Goal: Information Seeking & Learning: Find specific fact

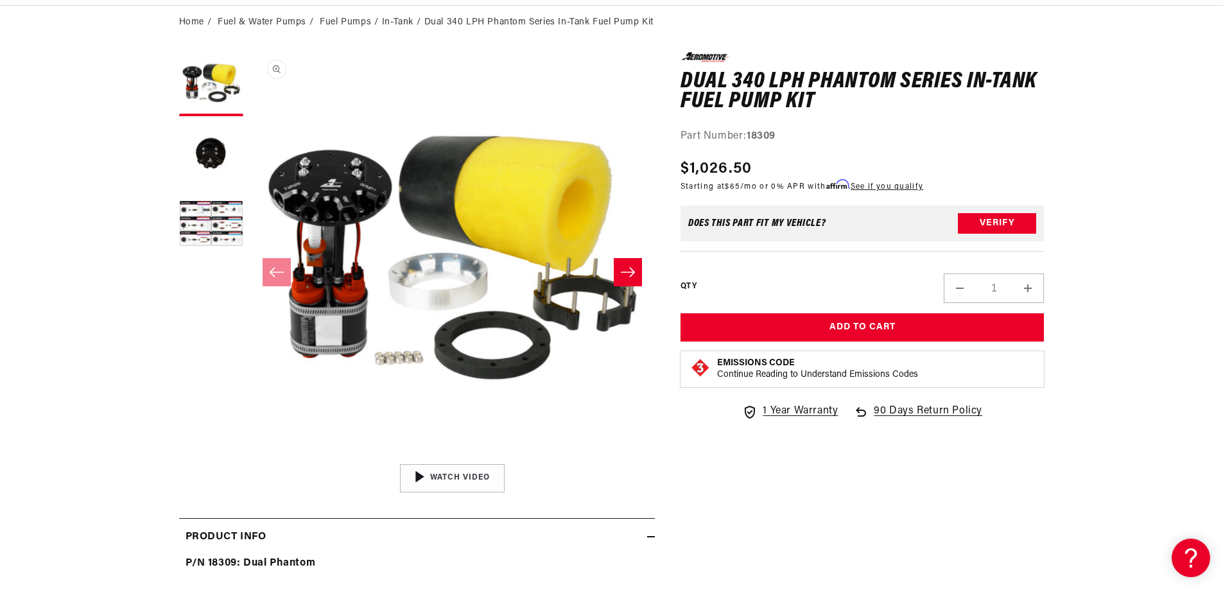
scroll to position [128, 0]
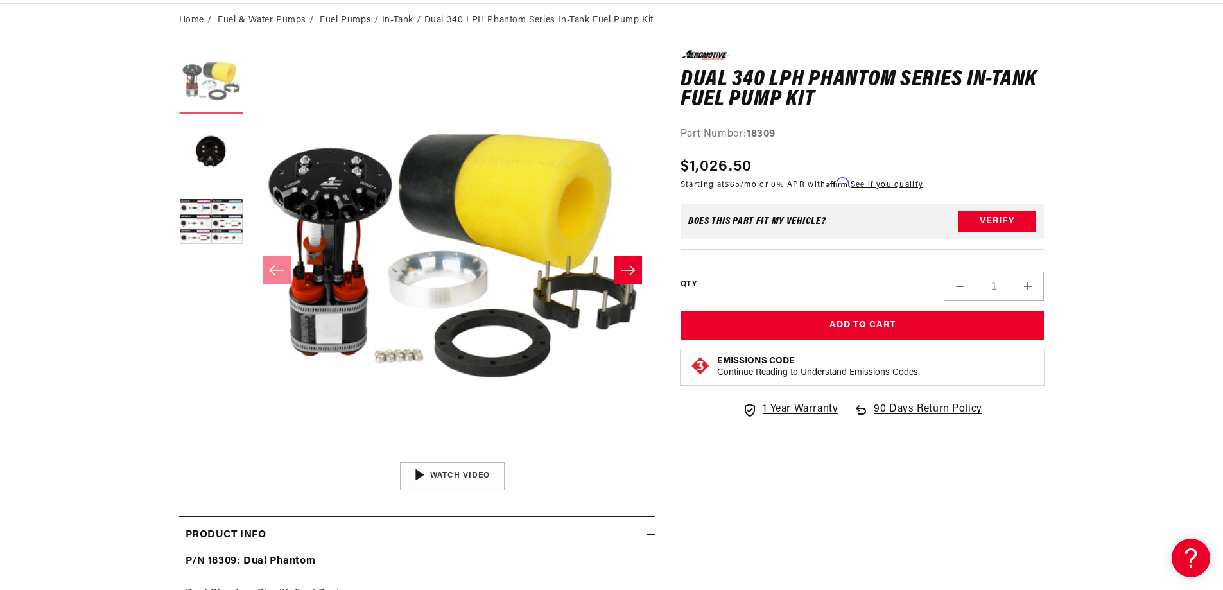
click at [220, 76] on button "Load image 1 in gallery view" at bounding box center [211, 82] width 64 height 64
click at [250, 455] on button "Open media 1 in modal" at bounding box center [250, 455] width 0 height 0
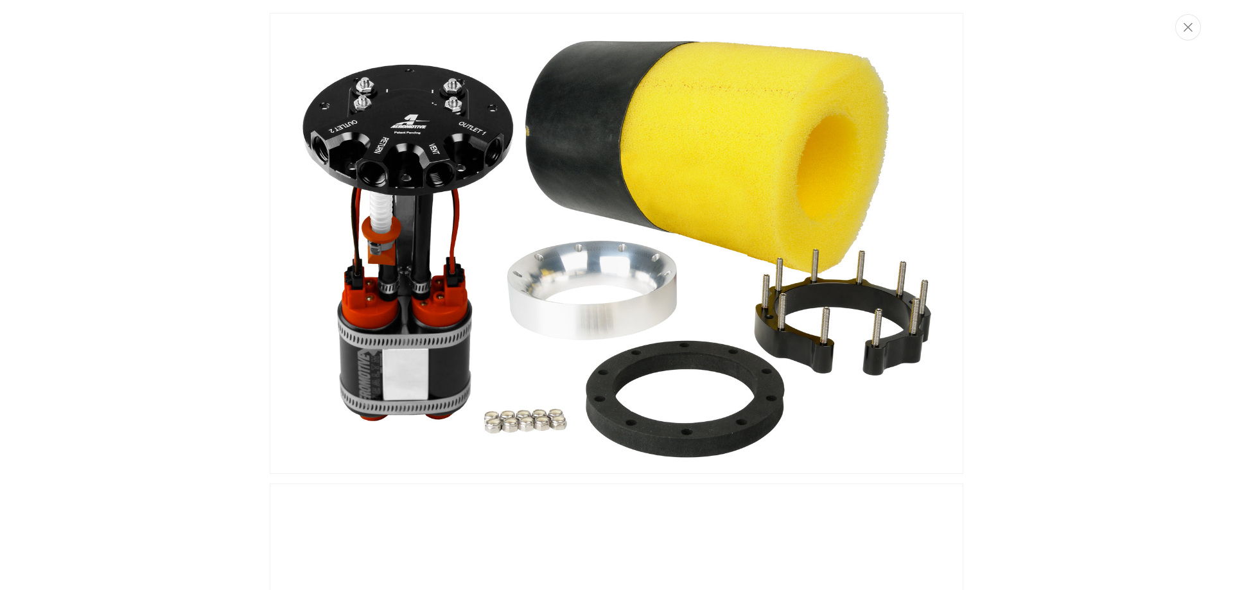
click at [207, 324] on div "Media gallery" at bounding box center [616, 295] width 1233 height 590
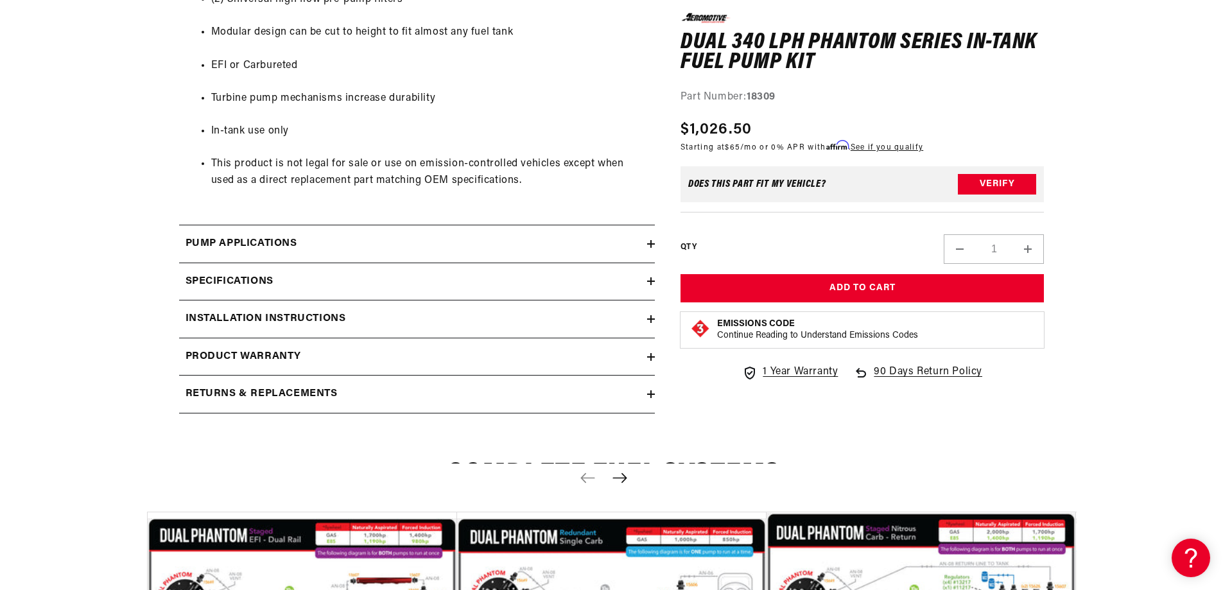
scroll to position [1798, 0]
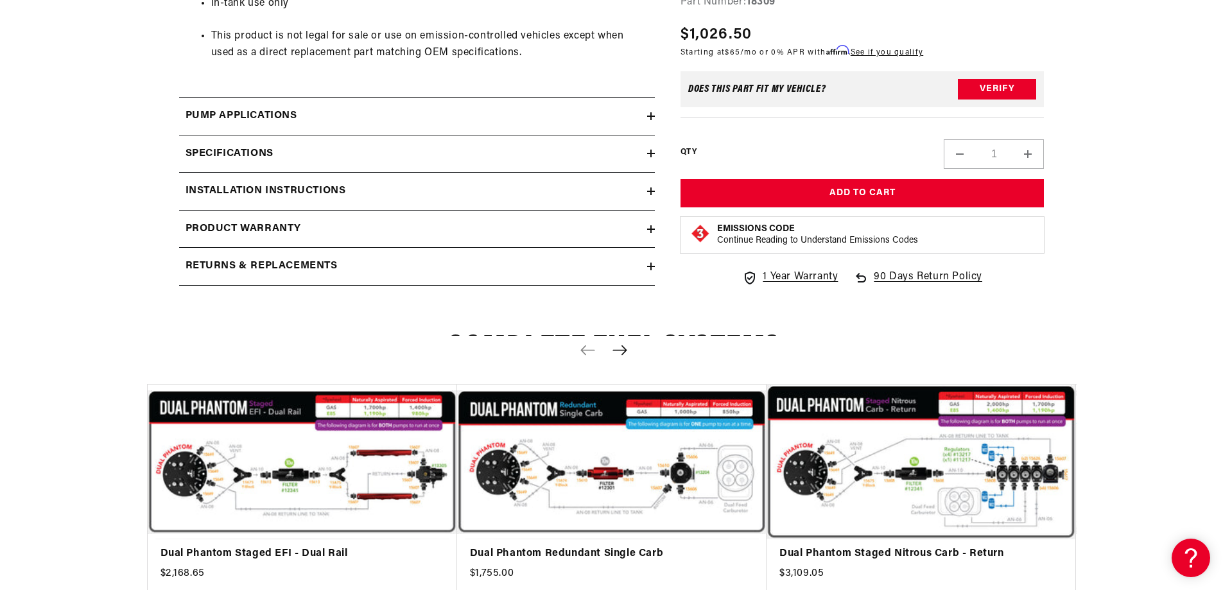
click at [266, 116] on h2 "Pump Applications" at bounding box center [242, 116] width 112 height 17
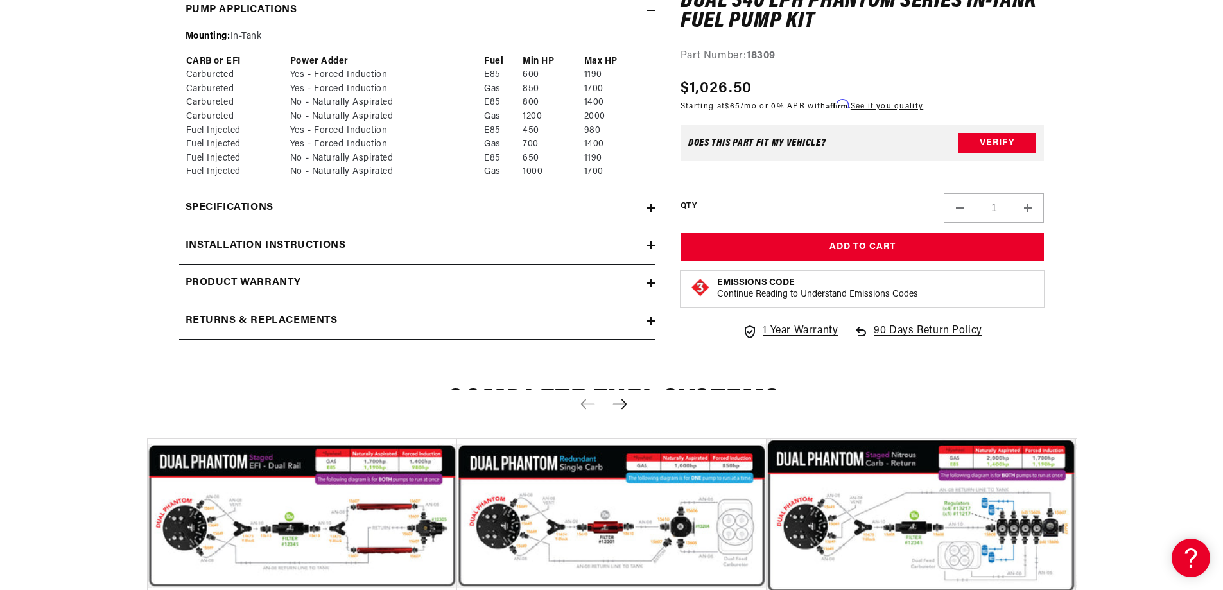
scroll to position [1991, 0]
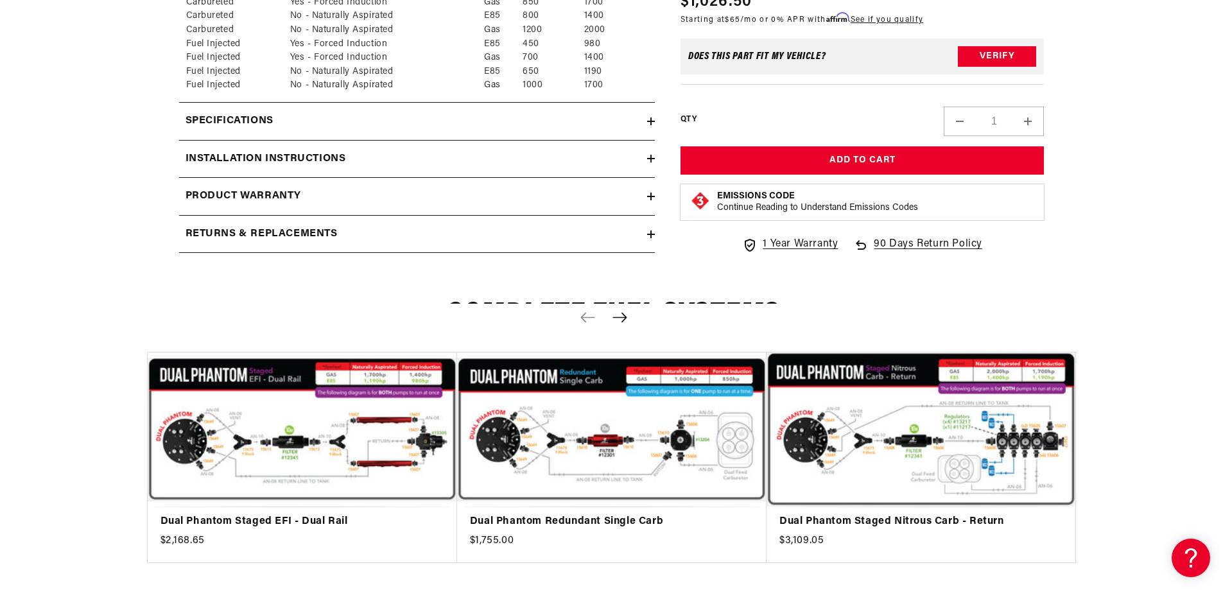
click at [304, 130] on summary "Specifications" at bounding box center [417, 121] width 476 height 37
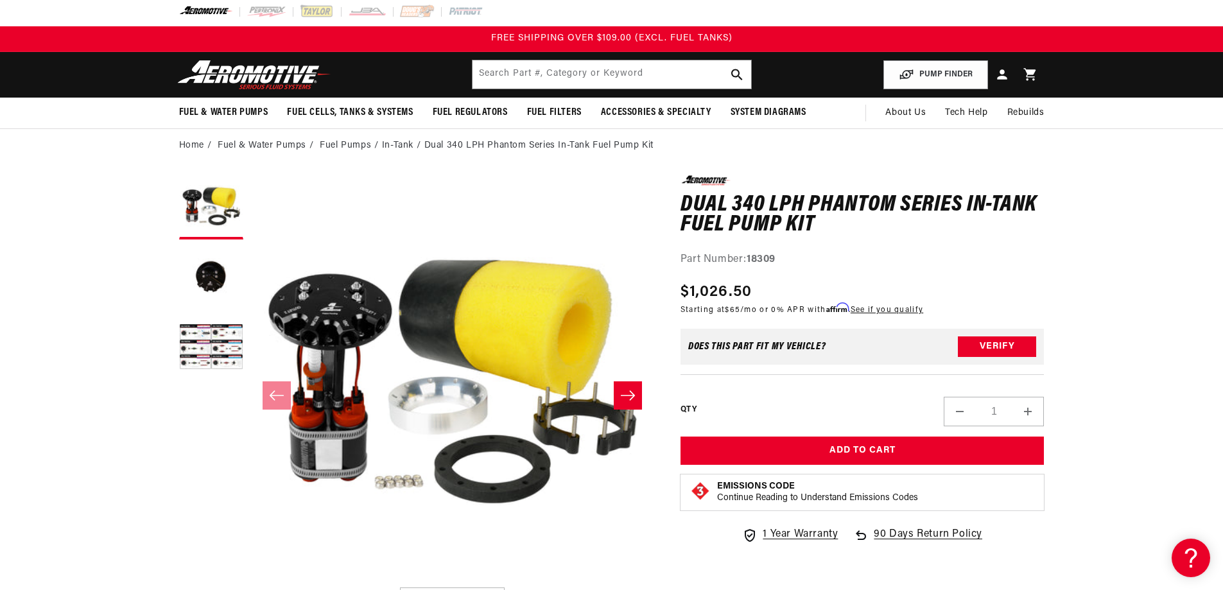
scroll to position [0, 0]
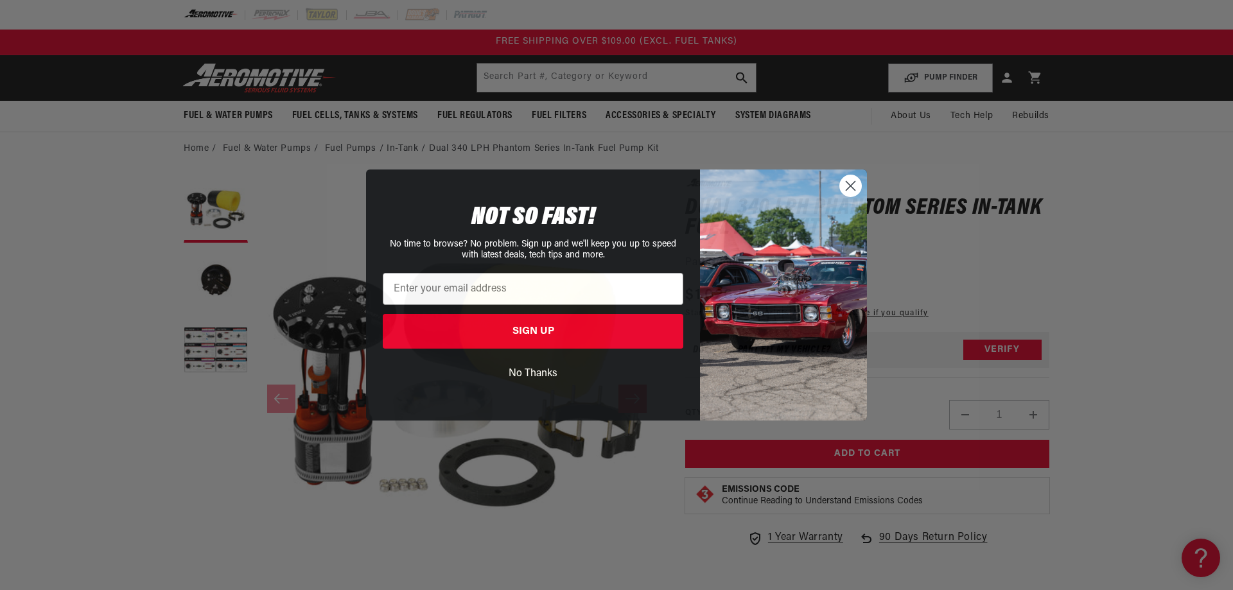
click at [851, 195] on circle "Close dialog" at bounding box center [850, 185] width 21 height 21
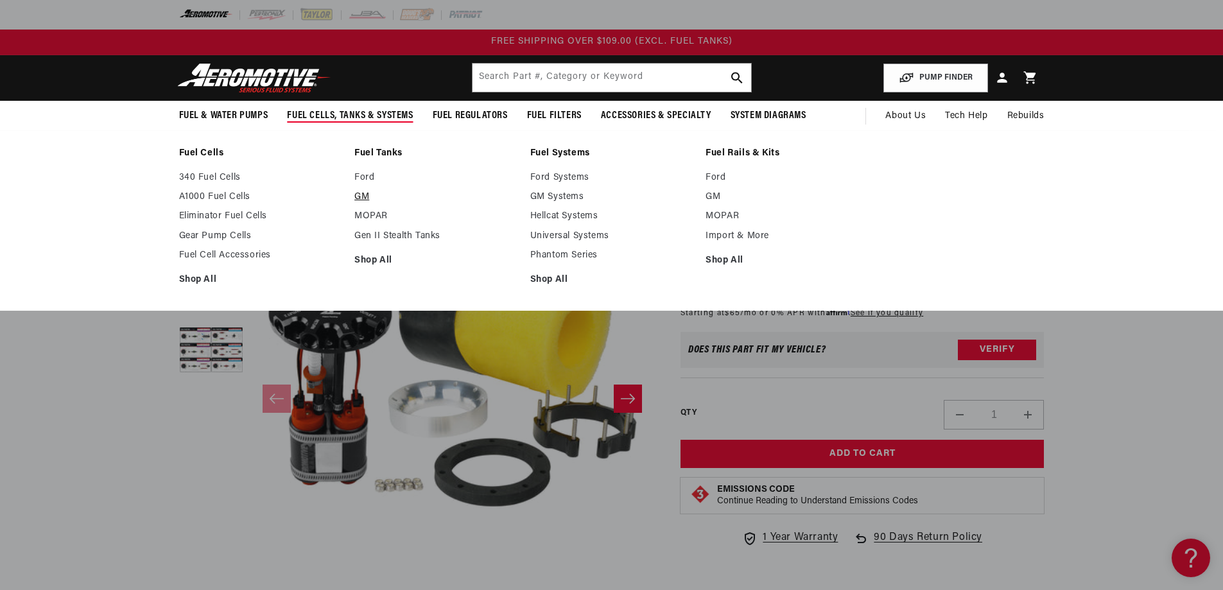
click at [364, 198] on link "GM" at bounding box center [435, 197] width 163 height 12
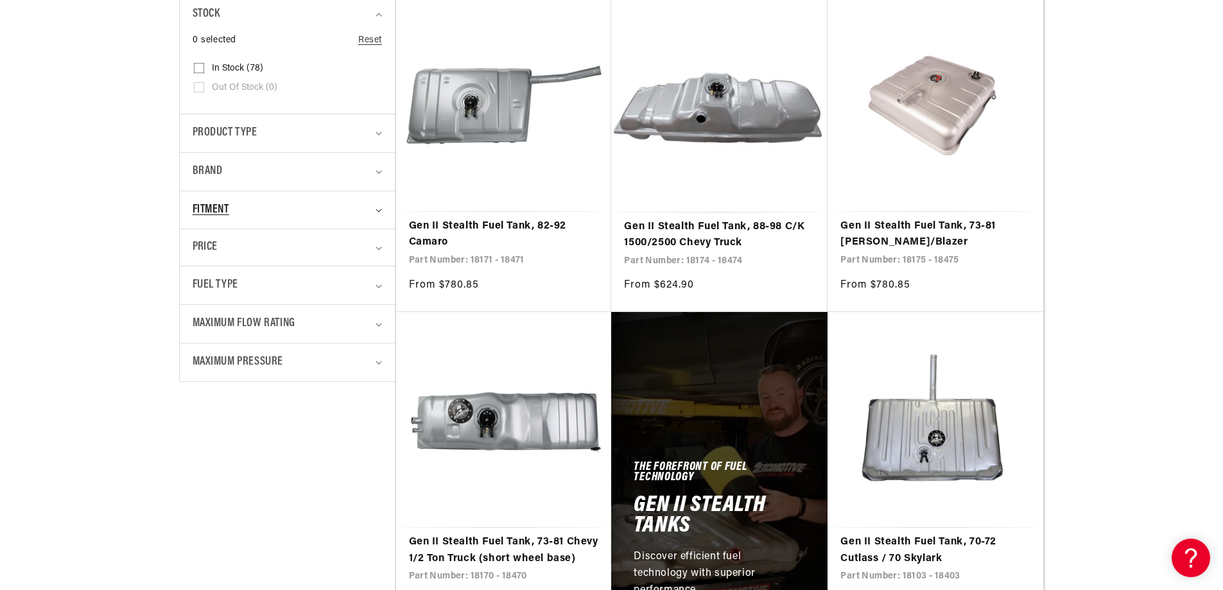
click at [293, 213] on div "Fitment" at bounding box center [282, 210] width 179 height 19
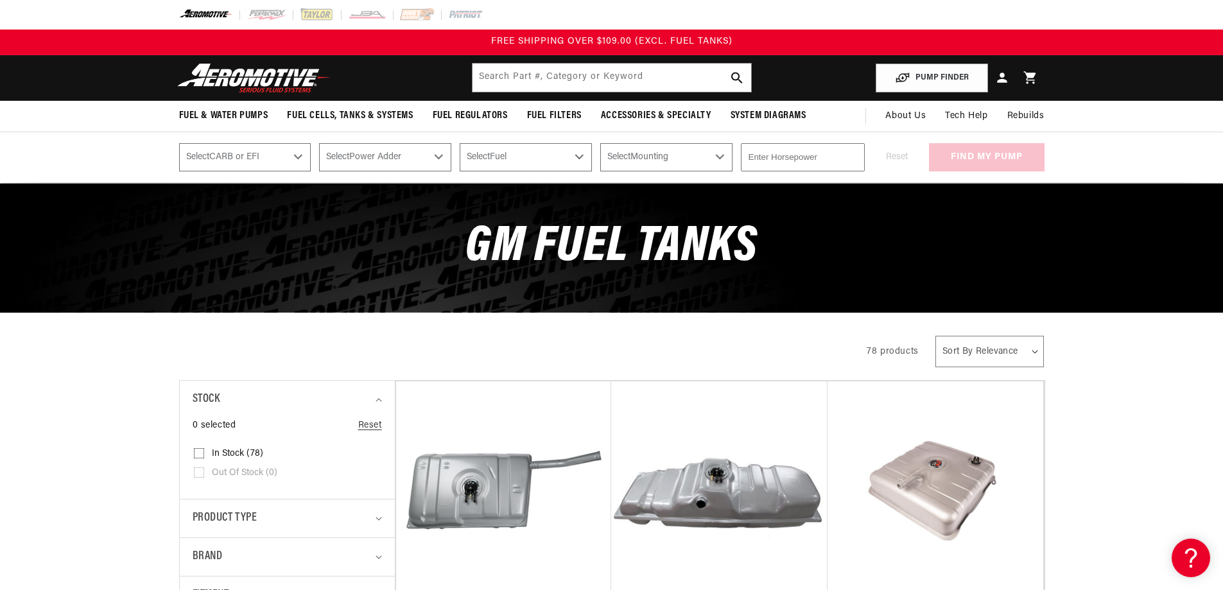
drag, startPoint x: 259, startPoint y: 160, endPoint x: 266, endPoint y: 159, distance: 6.5
click at [261, 159] on select "Select CARB or EFI Carbureted Fuel Injected" at bounding box center [245, 157] width 132 height 28
select select "Fuel-Injected"
click at [179, 143] on select "Select CARB or EFI Carbureted Fuel Injected" at bounding box center [245, 157] width 132 height 28
select select "Fuel-Injected"
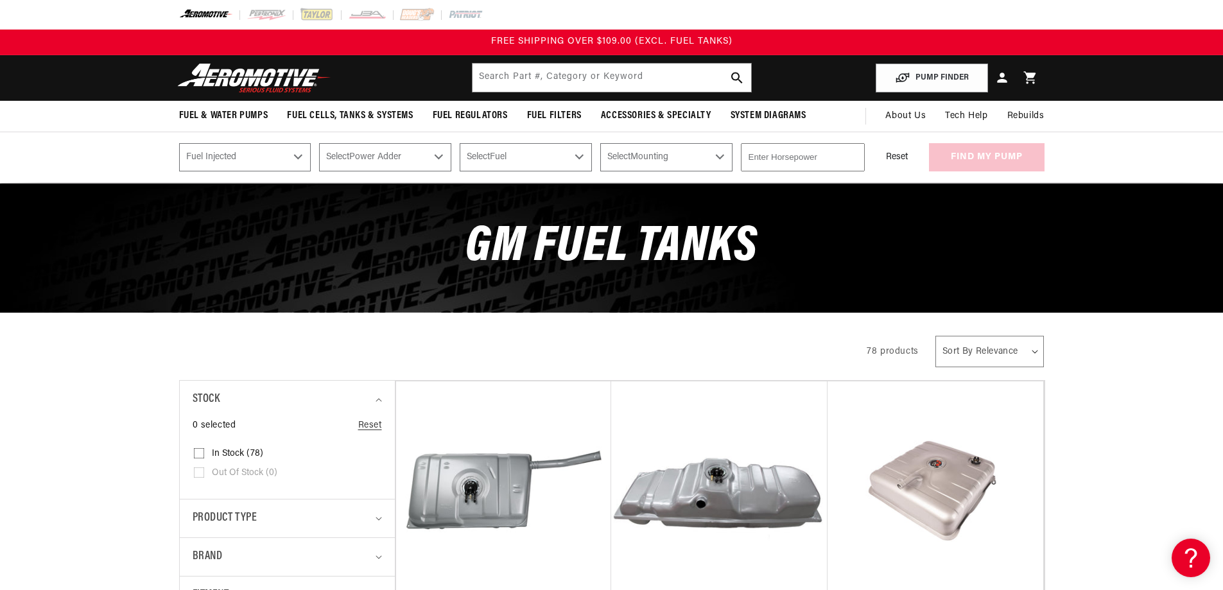
click at [381, 160] on select "Select Power Adder No - Naturally Aspirated Yes - Forced Induction" at bounding box center [385, 157] width 132 height 28
select select "Yes-Forced-Induction"
click at [319, 143] on select "Select Power Adder No - Naturally Aspirated Yes - Forced Induction" at bounding box center [385, 157] width 132 height 28
select select "Yes-Forced-Induction"
click at [491, 161] on select "Select Fuel E85 Gas" at bounding box center [526, 157] width 132 height 28
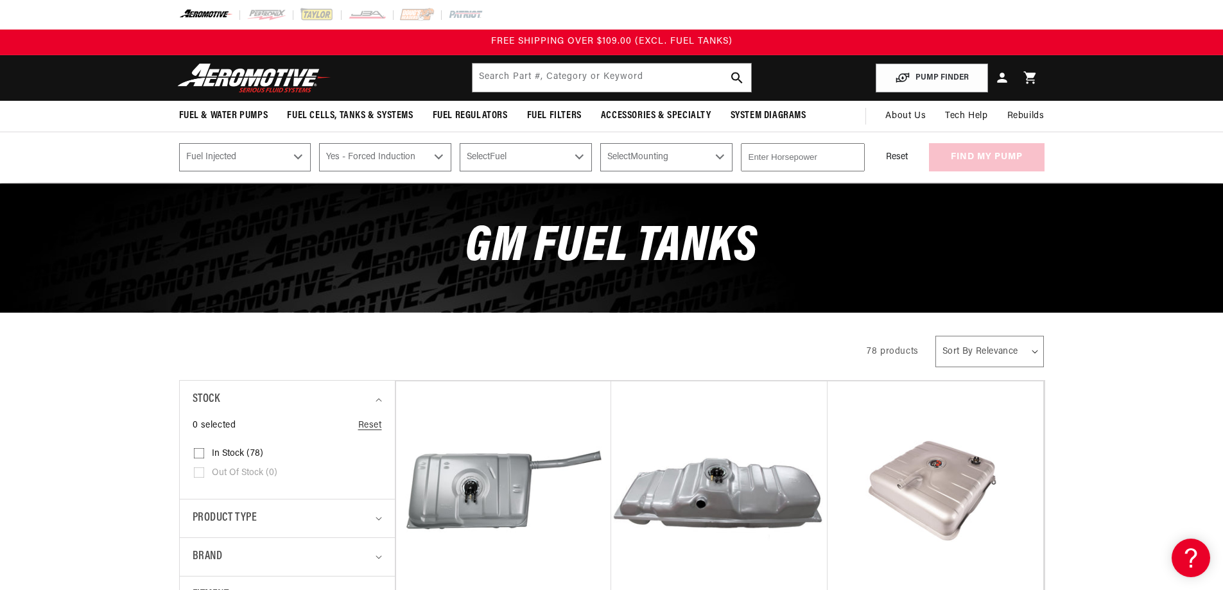
select select "Gas"
click at [460, 143] on select "Select Fuel E85 Gas" at bounding box center [526, 157] width 132 height 28
select select "Gas"
click at [620, 159] on select "Select Mounting External In-Tank" at bounding box center [666, 157] width 132 height 28
select select "In-Tank"
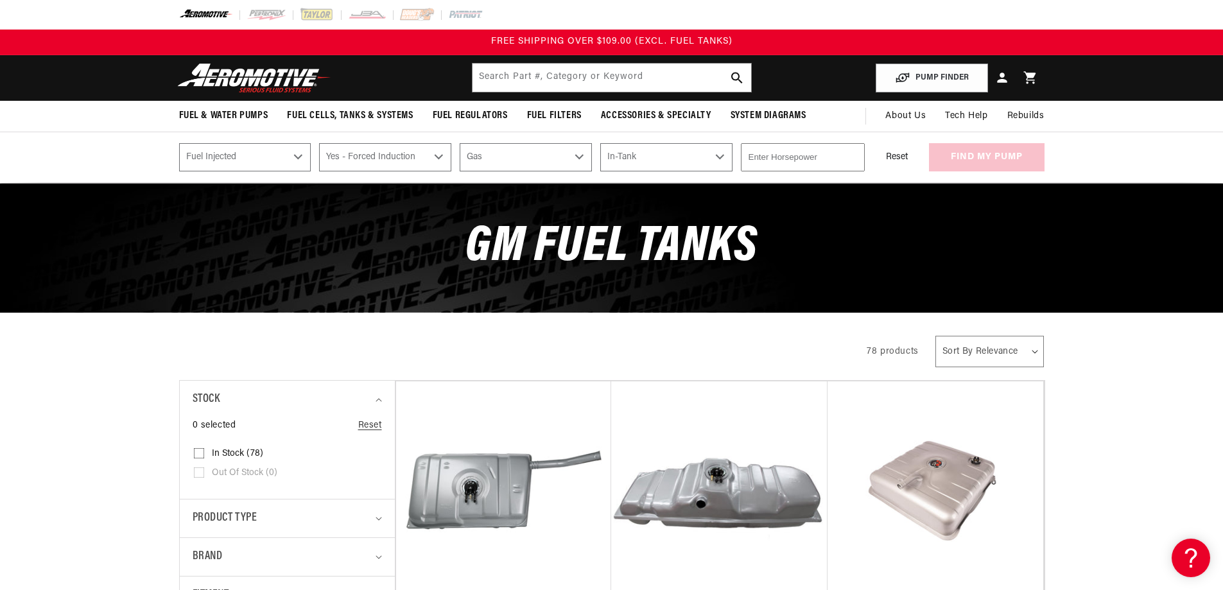
click at [600, 143] on select "Select Mounting External In-Tank" at bounding box center [666, 157] width 132 height 28
select select "In-Tank"
click at [801, 156] on input "number" at bounding box center [803, 157] width 124 height 28
click at [801, 161] on input "0" at bounding box center [803, 157] width 124 height 28
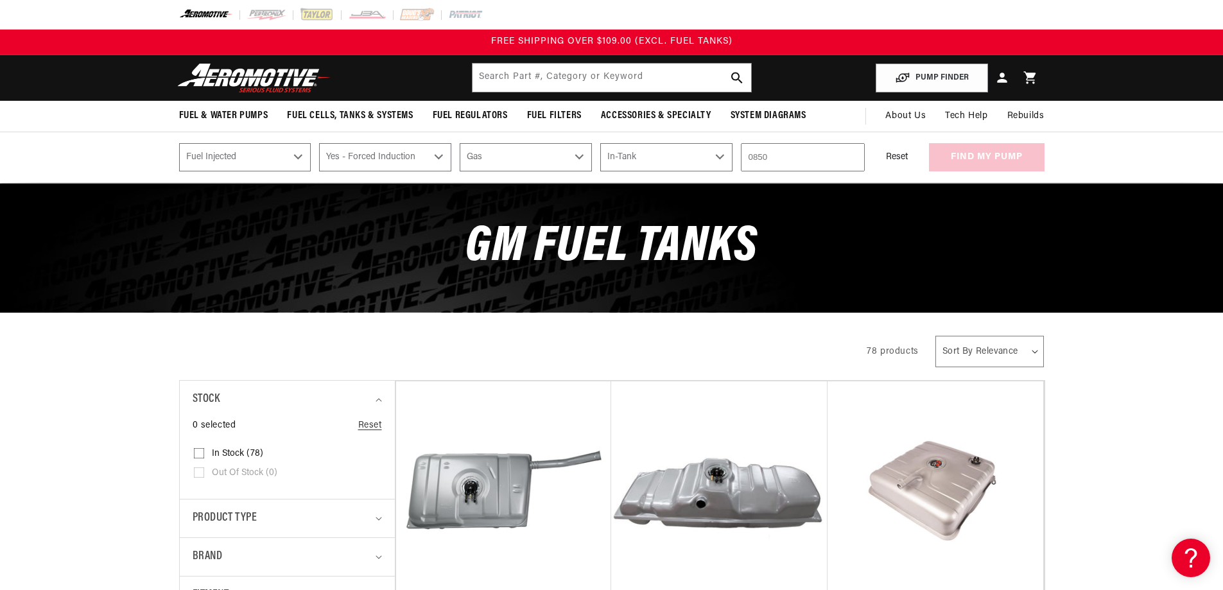
click at [801, 161] on input "0850" at bounding box center [803, 157] width 124 height 28
click at [754, 154] on input "0850" at bounding box center [803, 157] width 124 height 28
drag, startPoint x: 830, startPoint y: 144, endPoint x: 879, endPoint y: 152, distance: 49.4
click at [837, 146] on input "850" at bounding box center [803, 157] width 124 height 28
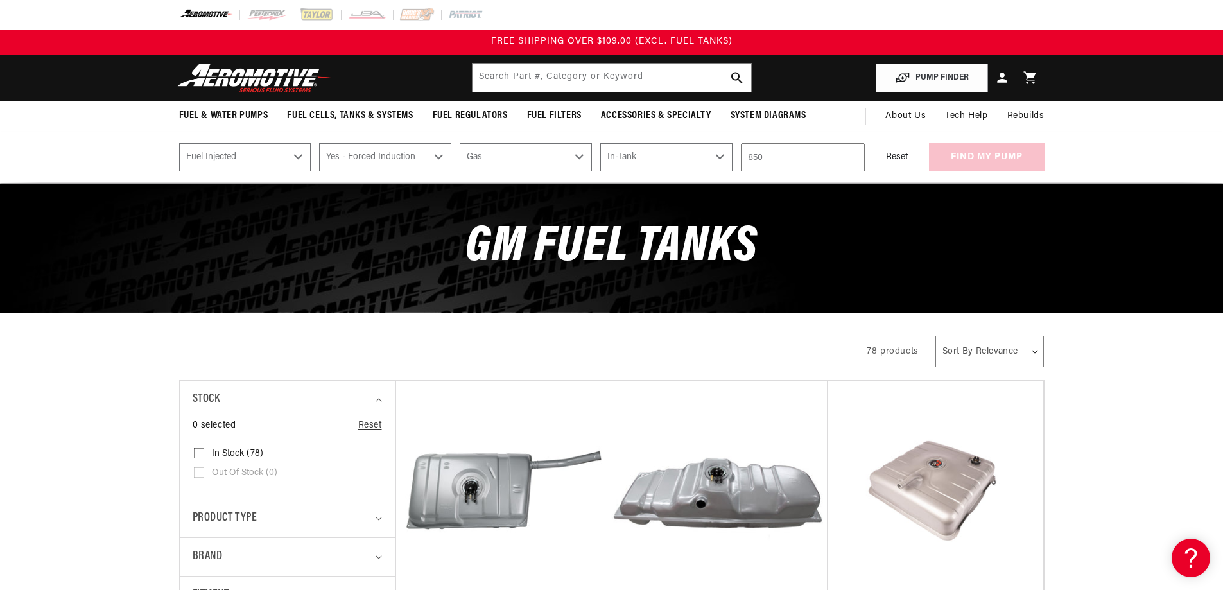
type input "850"
click at [977, 161] on div "Reset find my pump" at bounding box center [958, 157] width 171 height 28
click at [959, 161] on button "find my pump" at bounding box center [987, 157] width 116 height 29
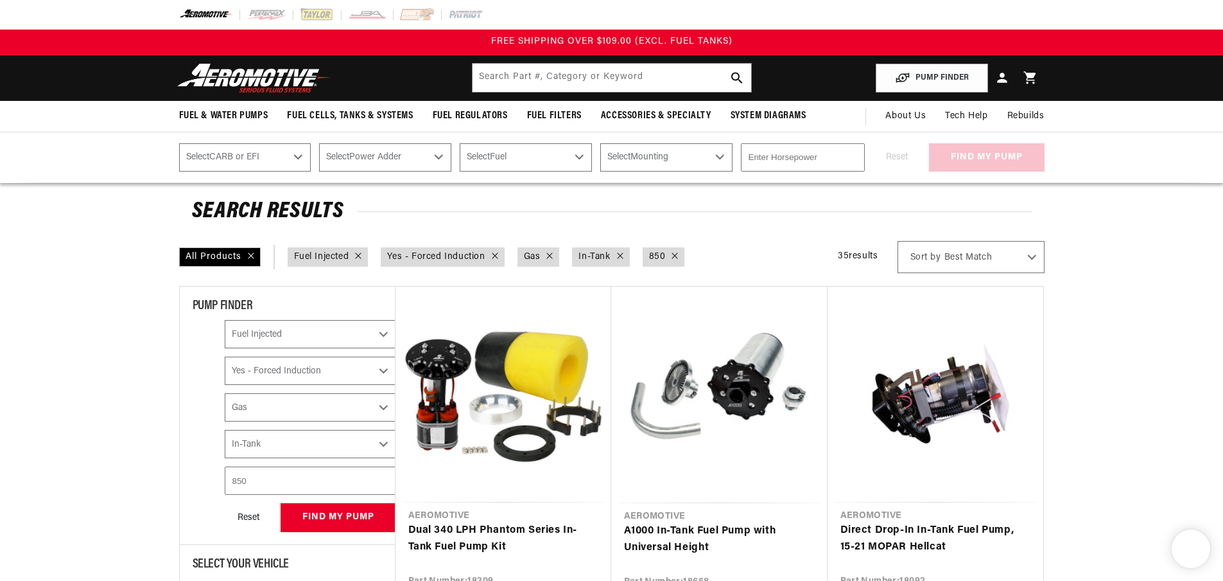
select select "Fuel-Injected"
select select "Yes-Forced-Induction"
select select "Gas"
select select "In-Tank"
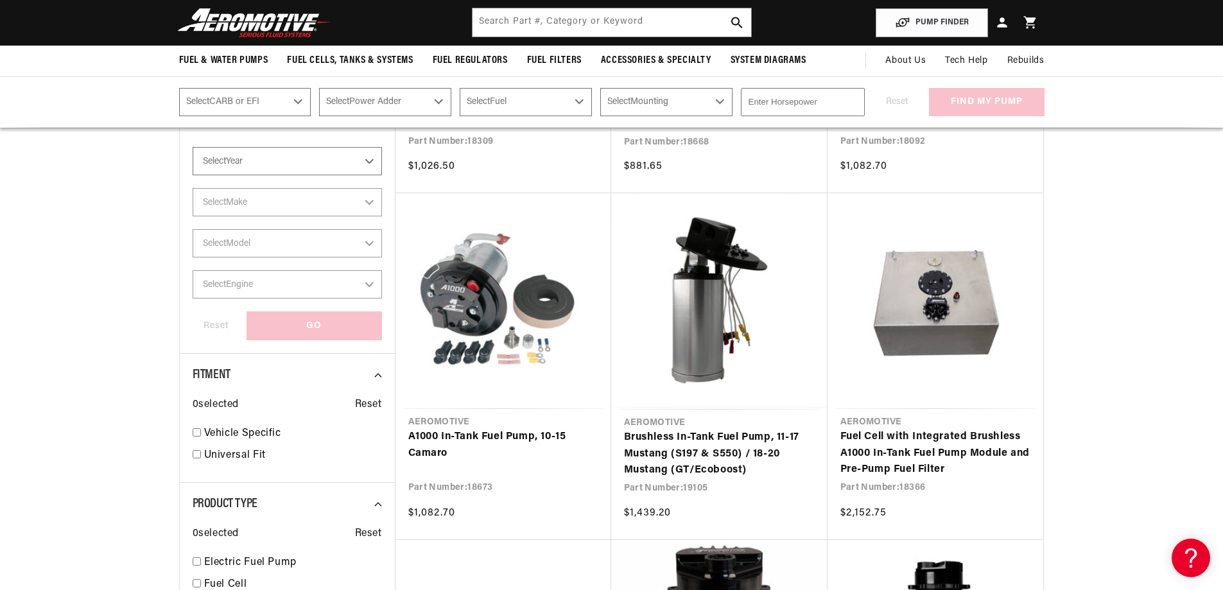
scroll to position [321, 0]
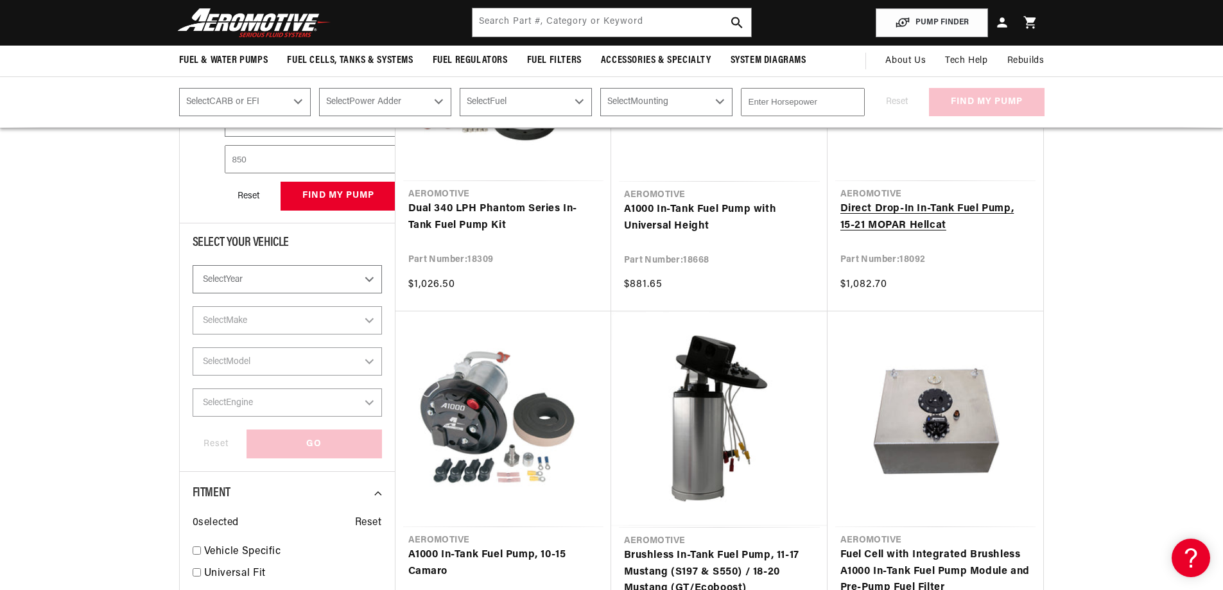
click at [913, 227] on link "Direct Drop-In In-Tank Fuel Pump, 15-21 MOPAR Hellcat" at bounding box center [936, 217] width 190 height 33
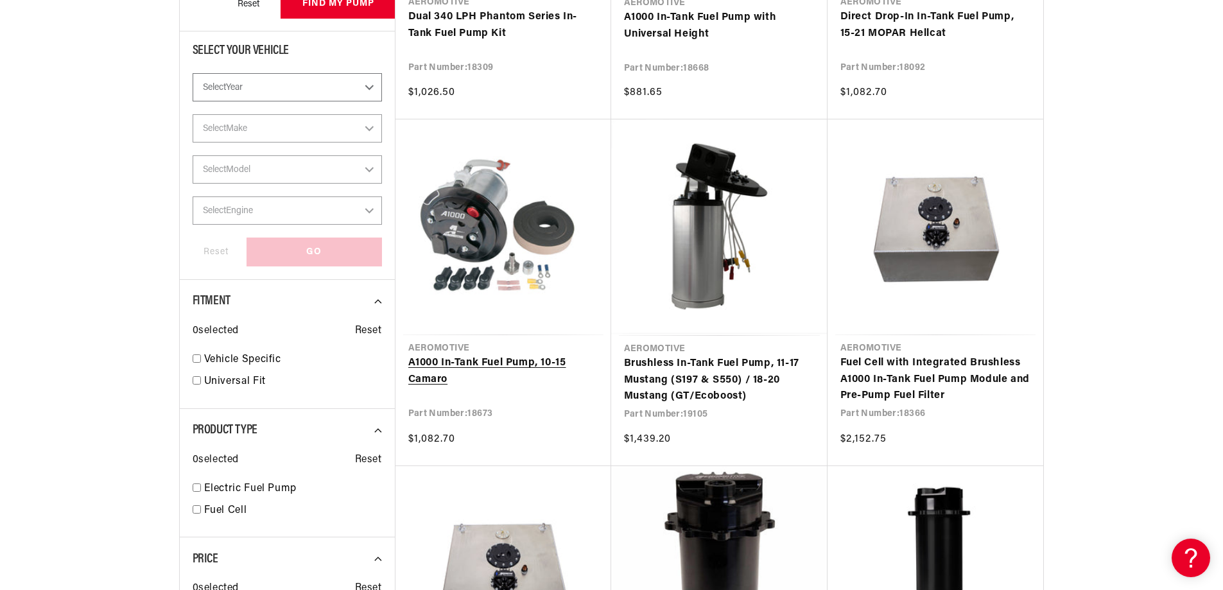
scroll to position [514, 0]
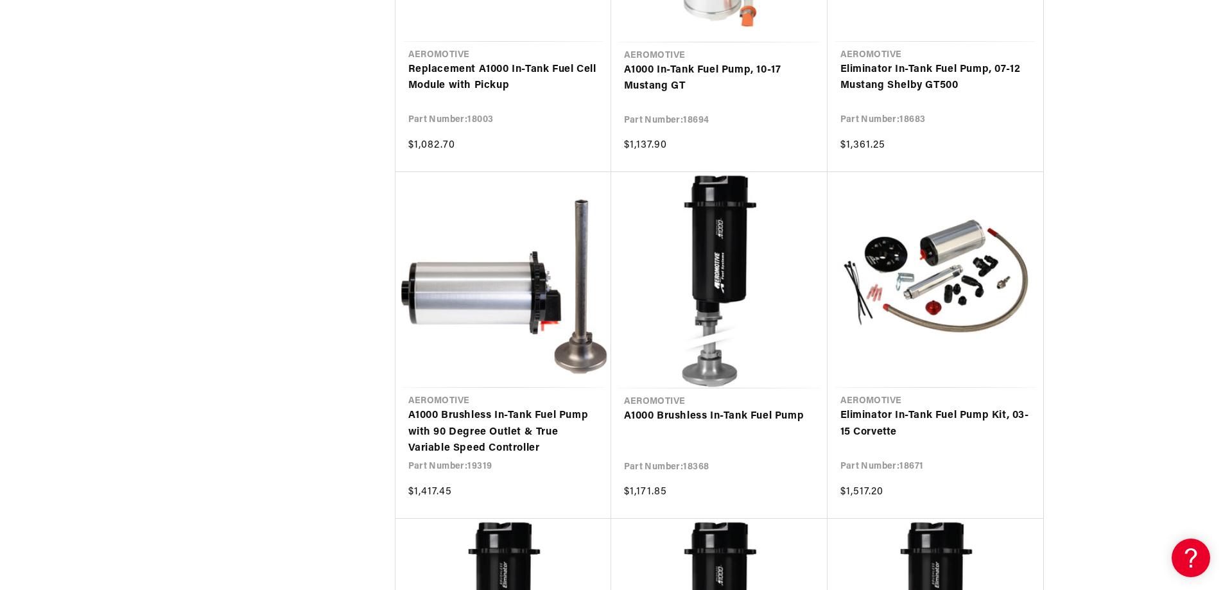
scroll to position [1862, 0]
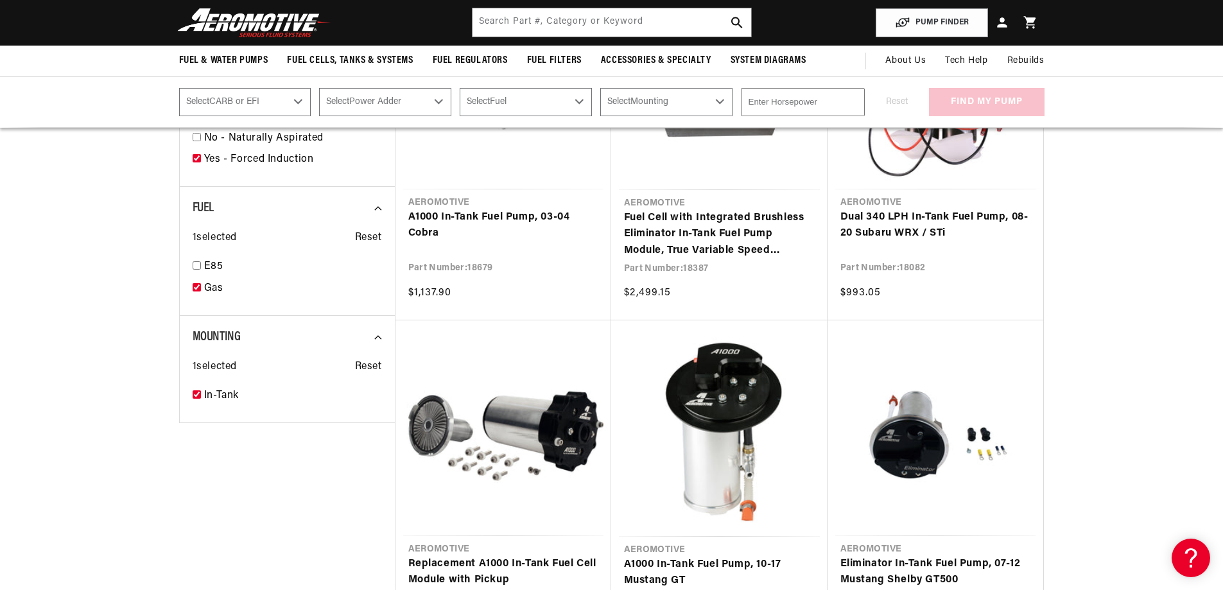
scroll to position [1349, 0]
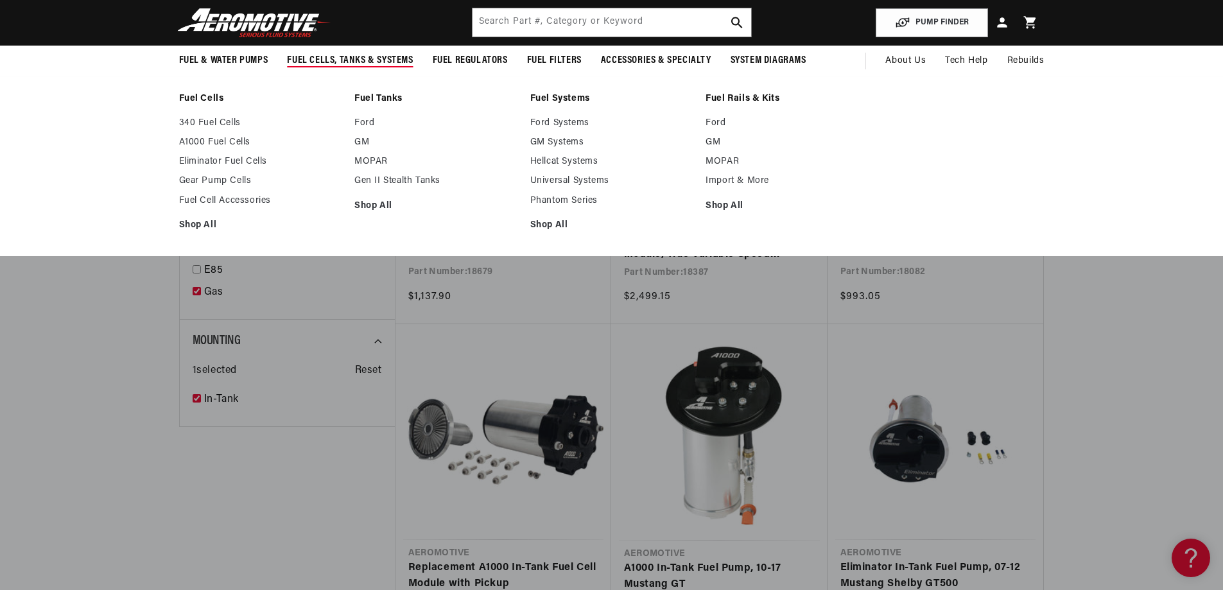
click at [390, 62] on span "Fuel Cells, Tanks & Systems" at bounding box center [350, 60] width 126 height 13
click at [363, 139] on link "GM" at bounding box center [435, 143] width 163 height 12
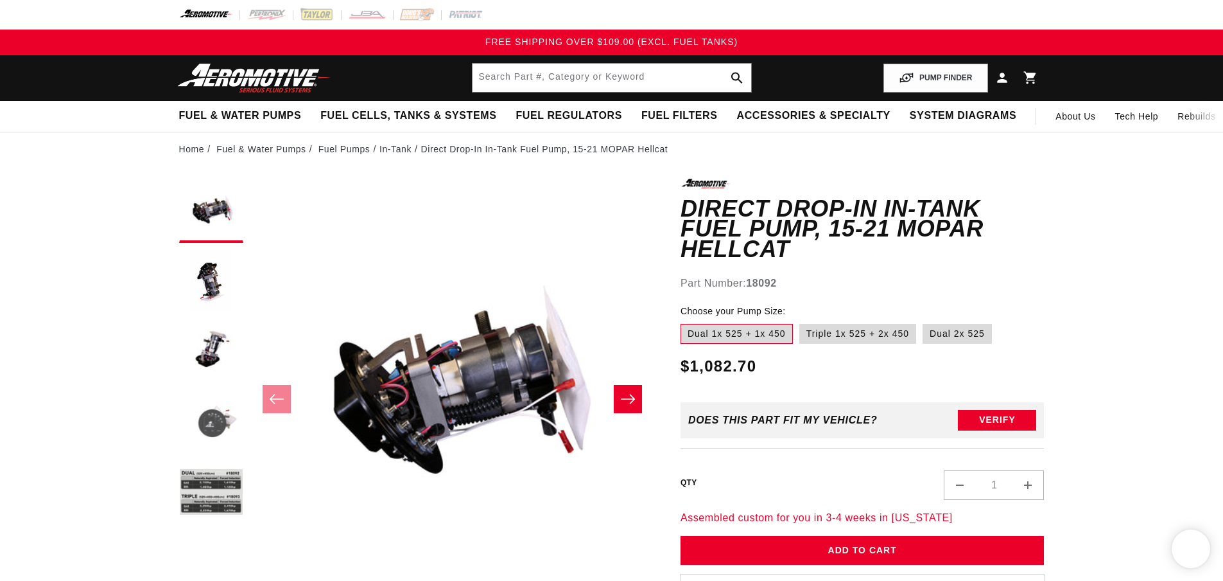
scroll to position [128, 0]
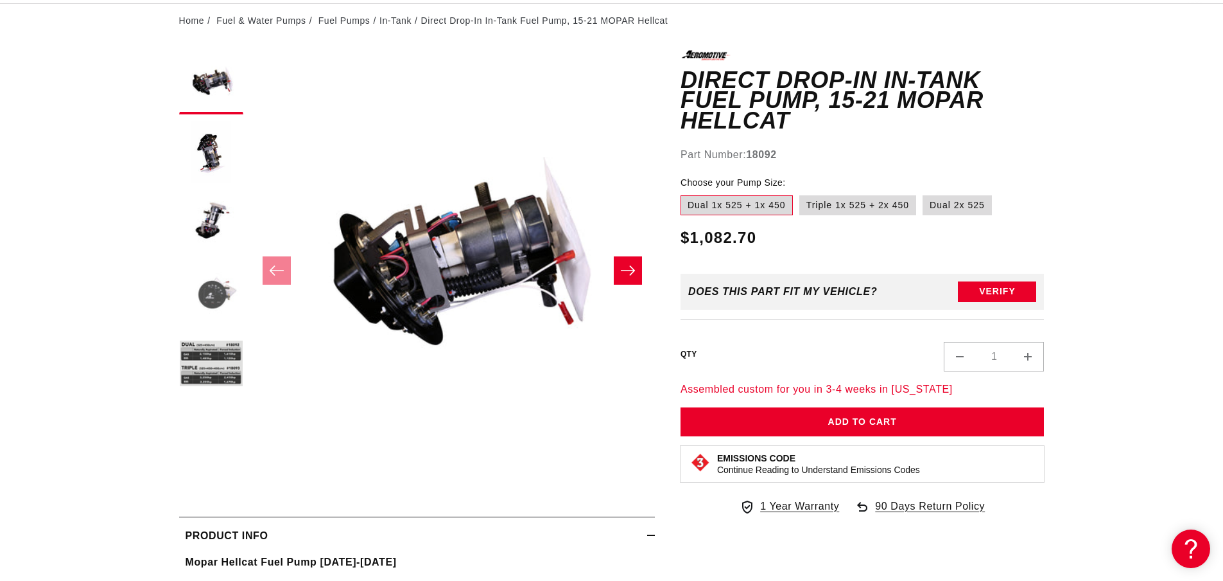
click at [197, 296] on button "Load image 4 in gallery view" at bounding box center [211, 294] width 64 height 64
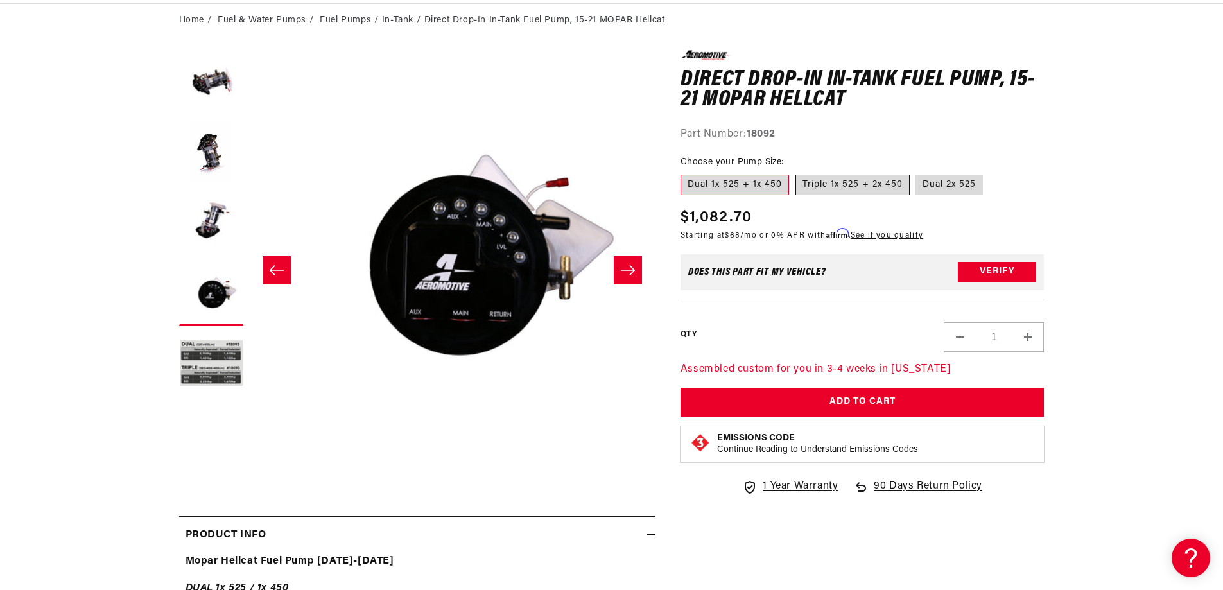
click at [880, 188] on label "Triple 1x 525 + 2x 450" at bounding box center [853, 185] width 114 height 21
click at [796, 173] on input "Triple 1x 525 + 2x 450" at bounding box center [796, 172] width 1 height 1
radio input "true"
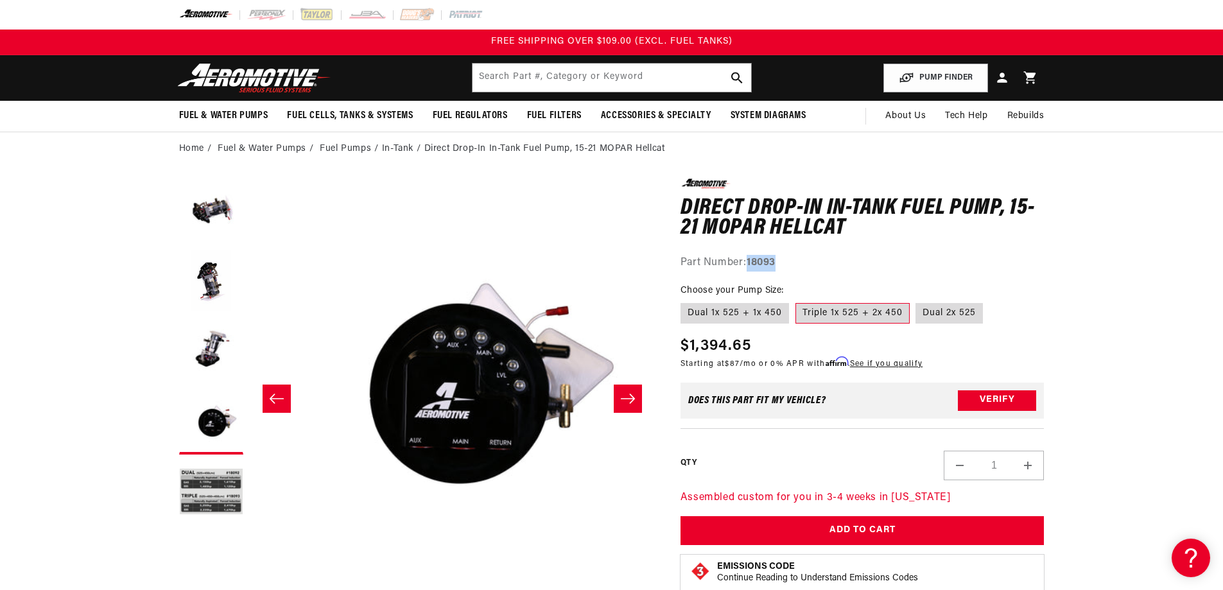
drag, startPoint x: 783, startPoint y: 262, endPoint x: 749, endPoint y: 261, distance: 34.1
click at [749, 261] on div "Part Number: 18093" at bounding box center [863, 263] width 364 height 17
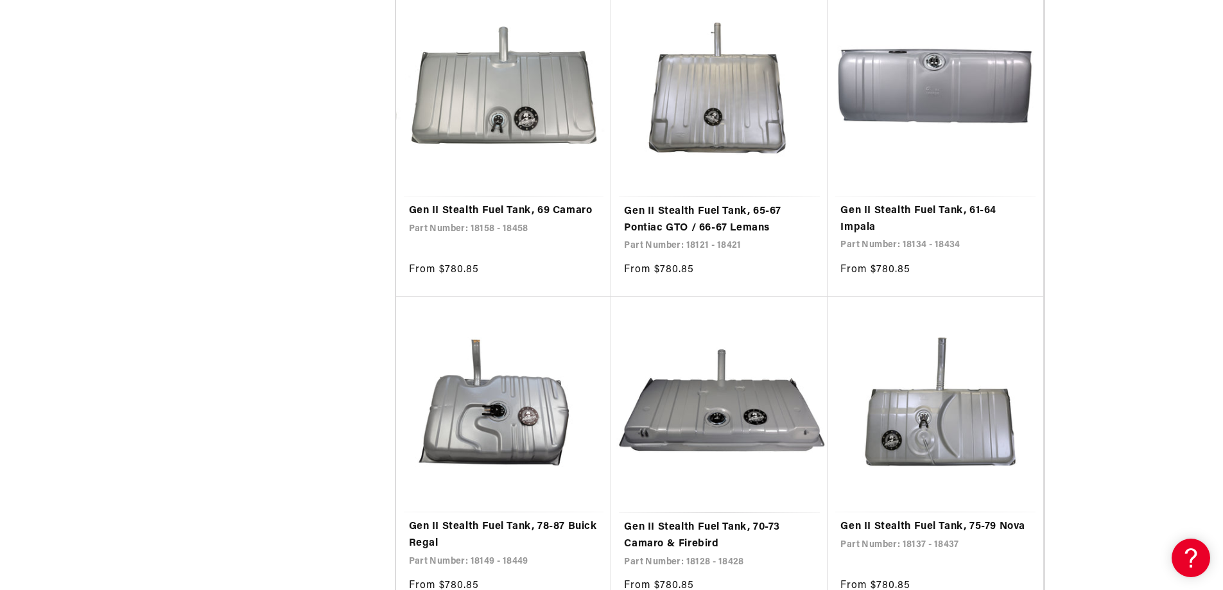
scroll to position [2376, 0]
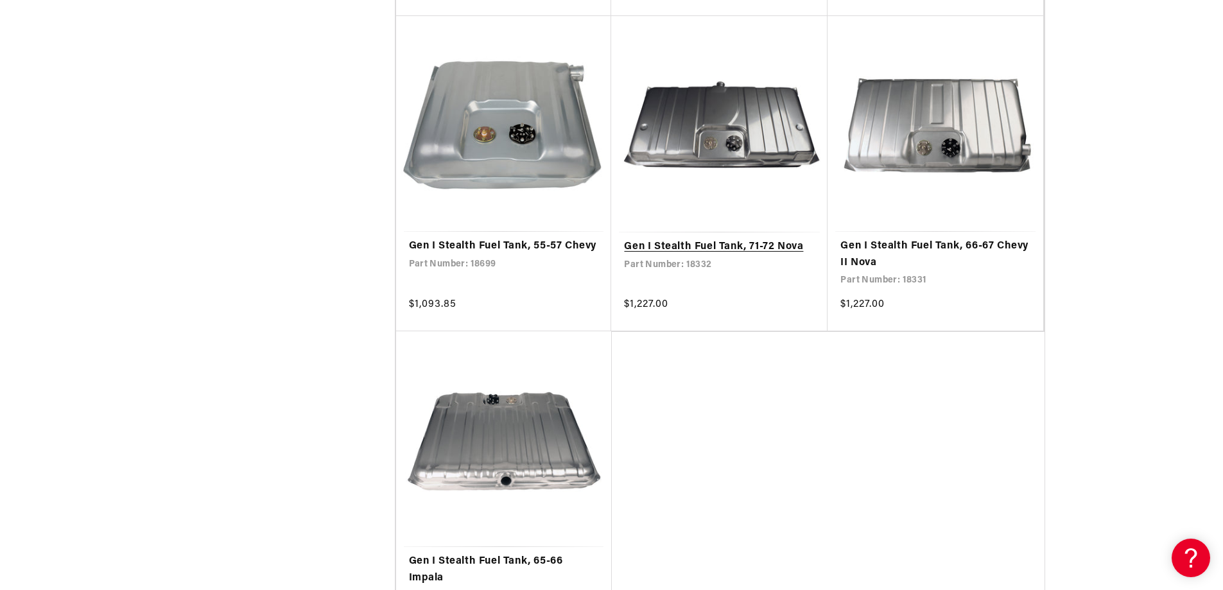
scroll to position [5138, 0]
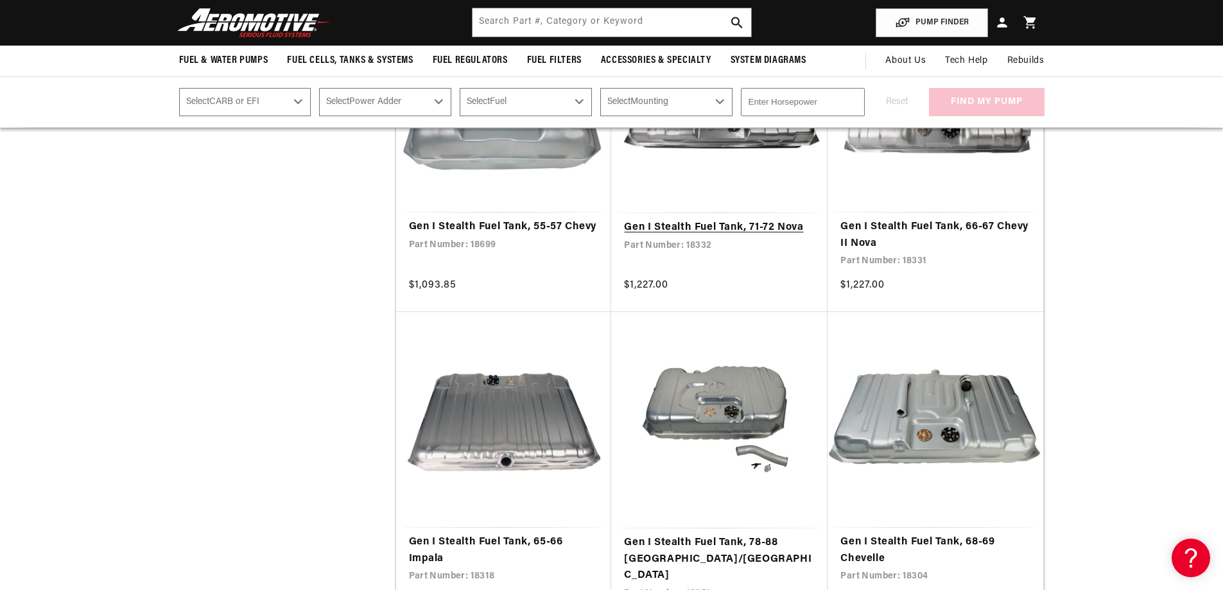
scroll to position [5009, 0]
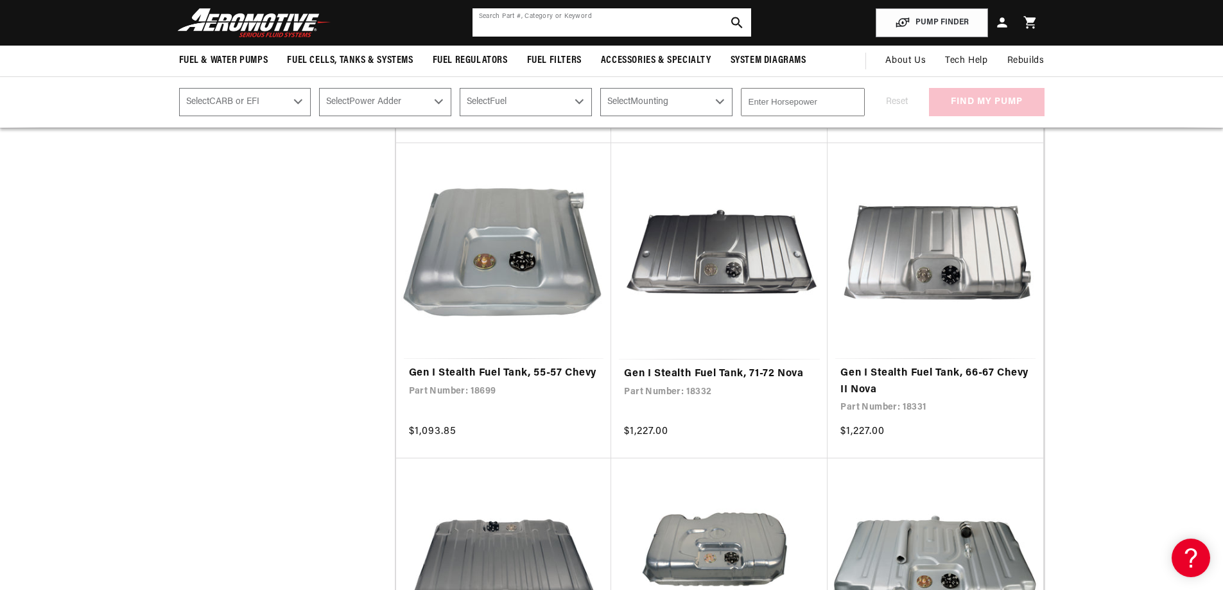
click at [607, 26] on input "text" at bounding box center [612, 22] width 279 height 28
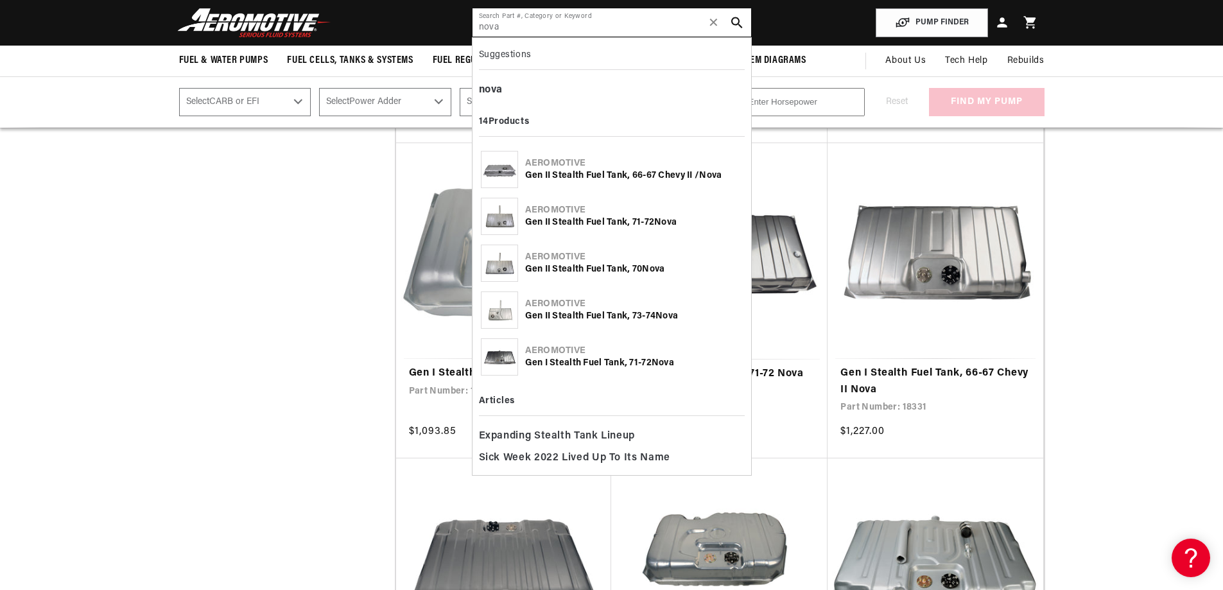
type input "nova"
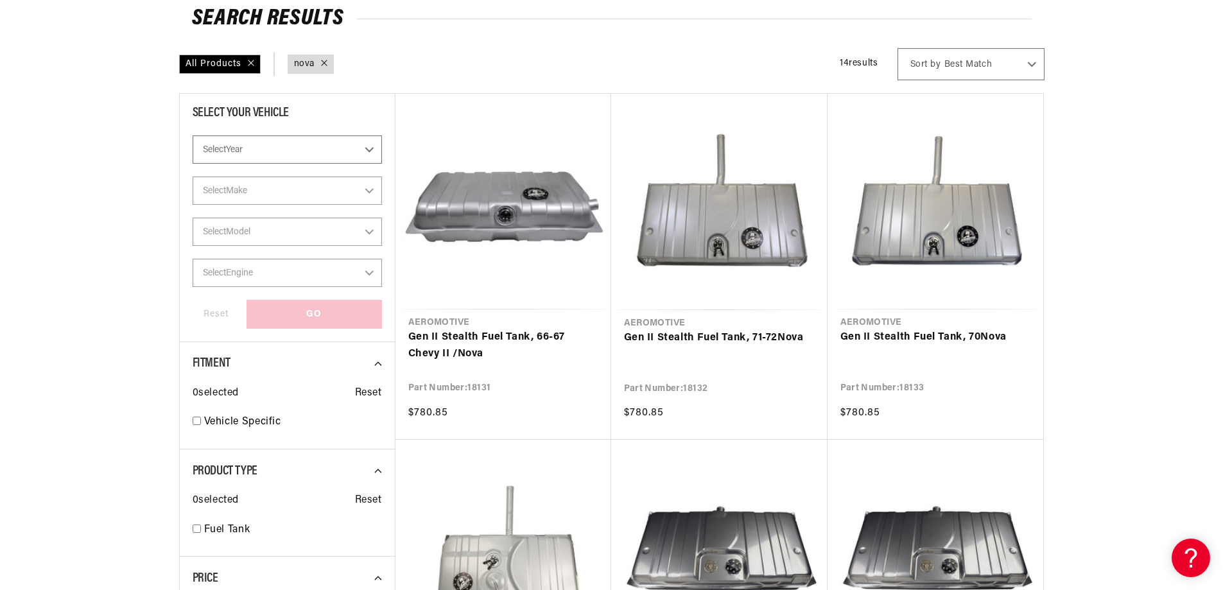
drag, startPoint x: 367, startPoint y: 148, endPoint x: 366, endPoint y: 154, distance: 6.5
click at [367, 148] on select "Select Year 2023 2022 2021 2020 2019 2018 2017 2016 2015 2014 2013 2012 2011 20…" at bounding box center [287, 150] width 189 height 28
select select "1969"
click at [193, 164] on select "Select Year 2023 2022 2021 2020 2019 2018 2017 2016 2015 2014 2013 2012 2011 20…" at bounding box center [287, 150] width 189 height 28
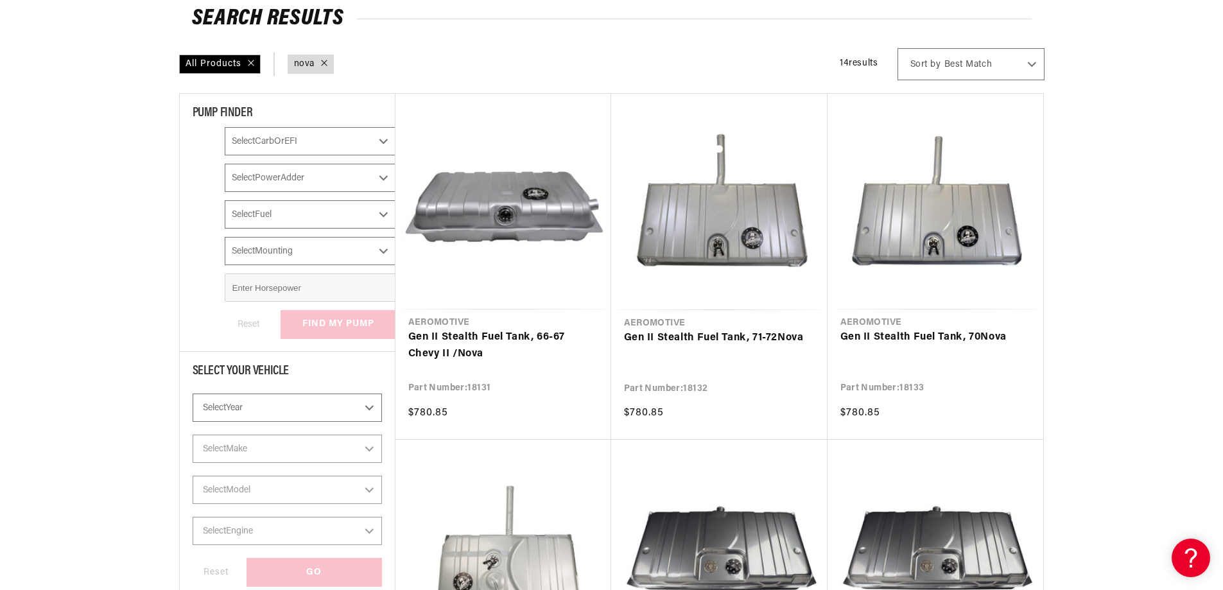
select select "1969"
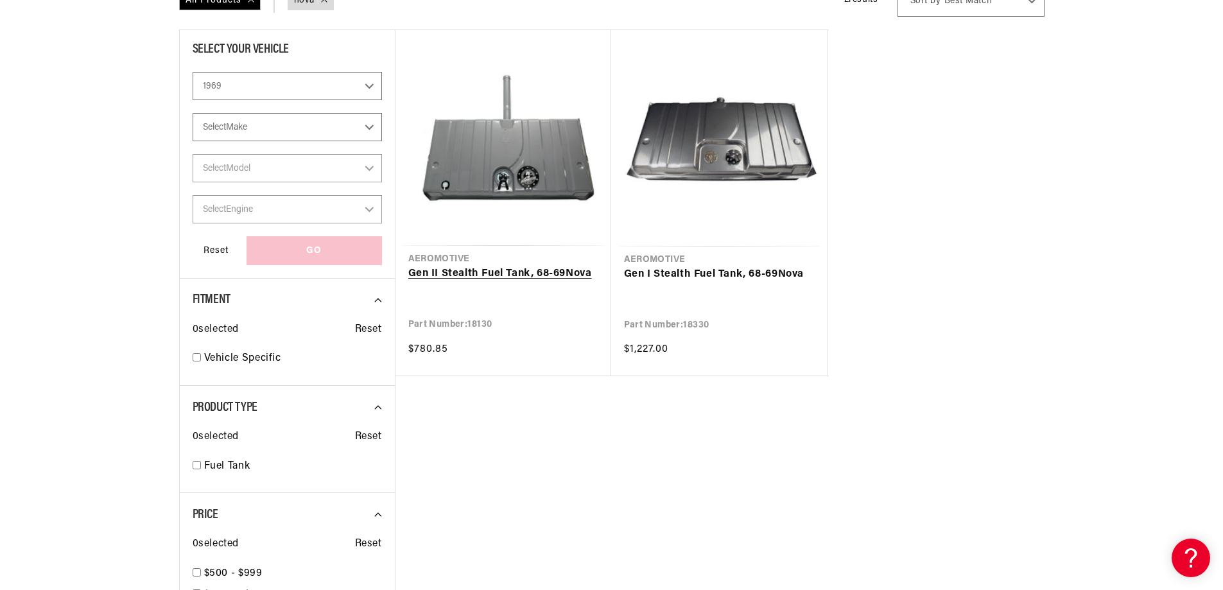
scroll to position [257, 0]
click at [697, 266] on link "Gen I Stealth Fuel Tank, 68-69 Nova" at bounding box center [719, 274] width 191 height 17
click at [523, 265] on link "Gen II Stealth Fuel Tank, 68-69 Nova" at bounding box center [503, 273] width 190 height 17
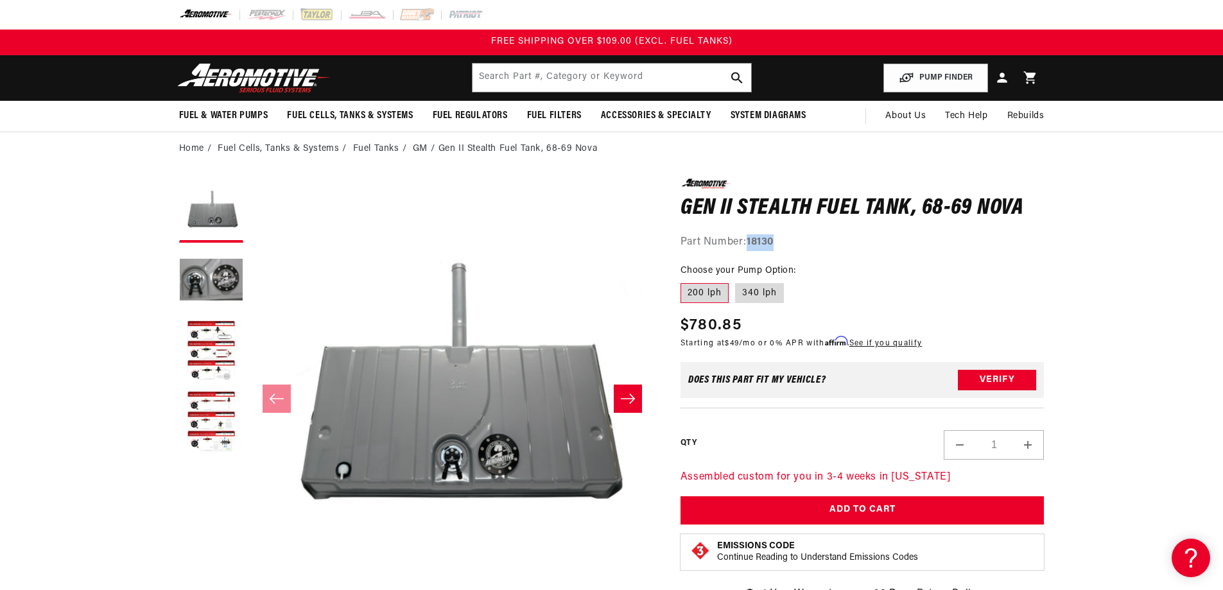
drag, startPoint x: 780, startPoint y: 242, endPoint x: 746, endPoint y: 246, distance: 34.9
click at [746, 246] on div "Part Number: 18130" at bounding box center [863, 242] width 364 height 17
copy div "18130"
